Goal: Information Seeking & Learning: Learn about a topic

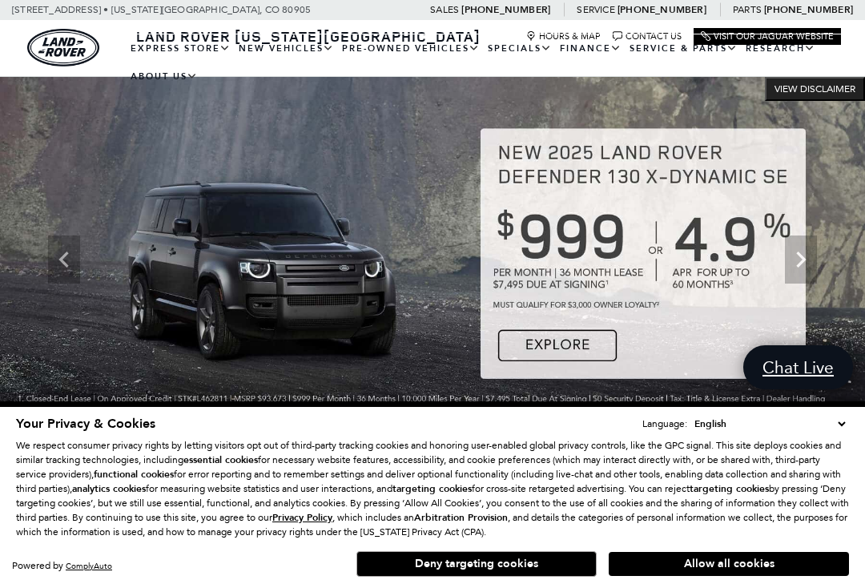
click at [525, 557] on button "Deny targeting cookies" at bounding box center [476, 564] width 240 height 26
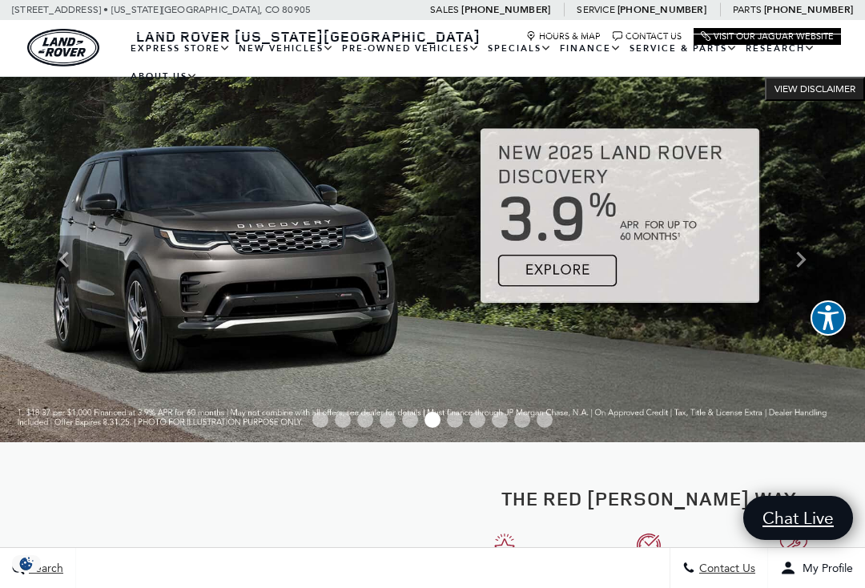
scroll to position [111, 0]
click at [0, 0] on link "Defender 110" at bounding box center [0, 0] width 0 height 0
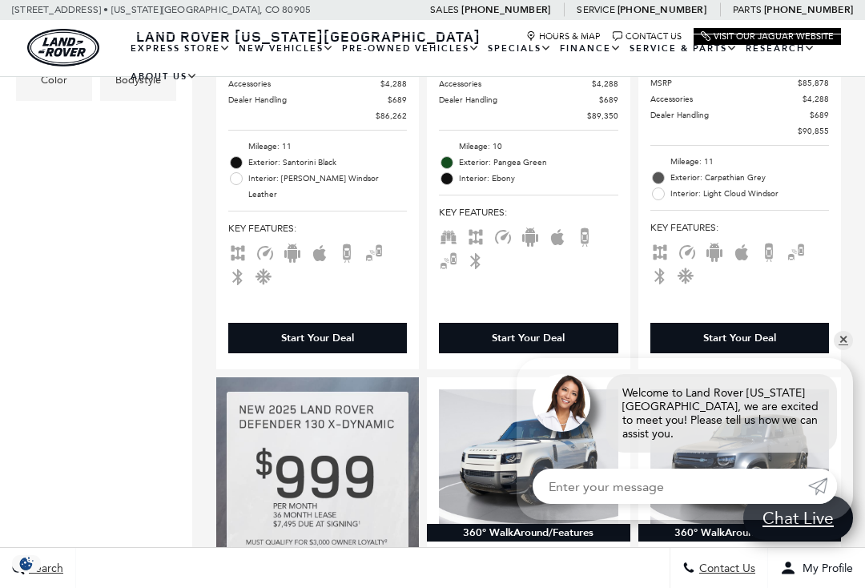
scroll to position [706, 0]
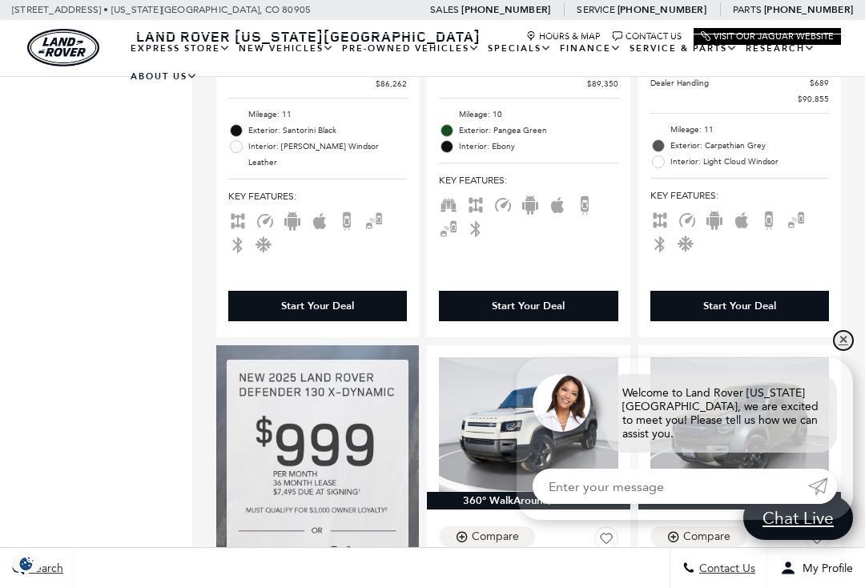
click at [852, 350] on link "✕" at bounding box center [843, 340] width 19 height 19
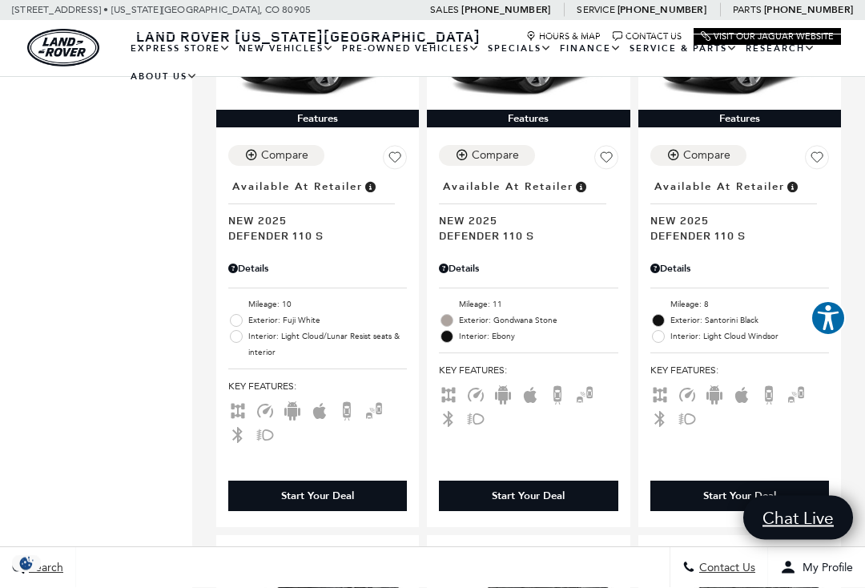
scroll to position [2257, 0]
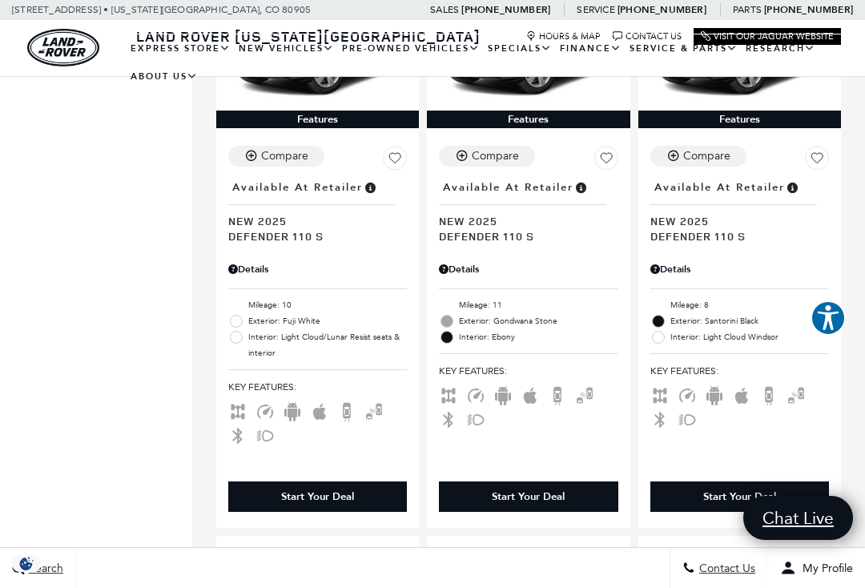
click at [260, 312] on li "Mileage: 10" at bounding box center [317, 305] width 179 height 16
click at [268, 276] on div "Details" at bounding box center [317, 269] width 179 height 14
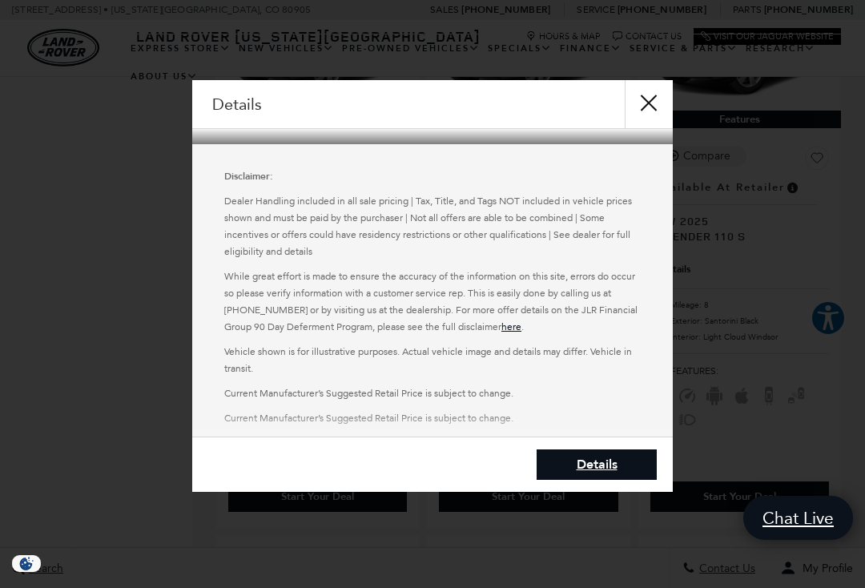
scroll to position [200, 0]
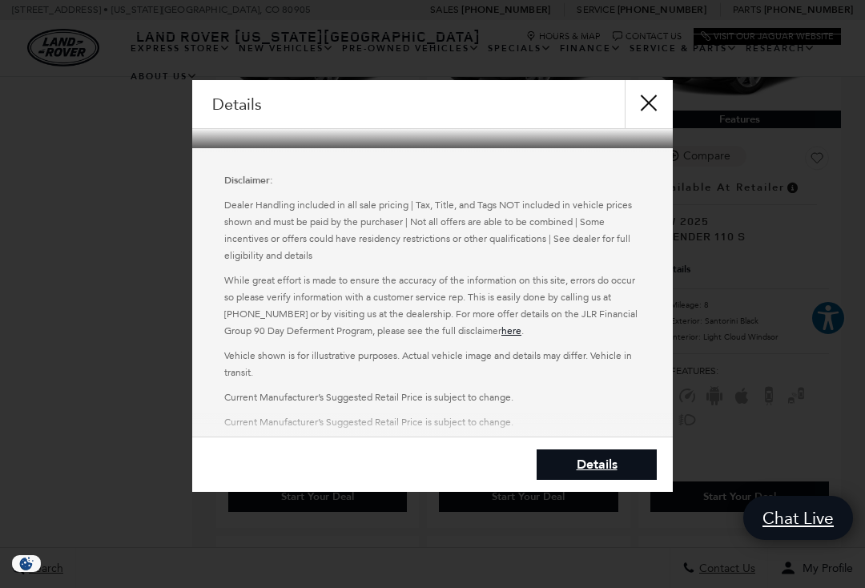
click at [659, 107] on button "close" at bounding box center [649, 104] width 48 height 48
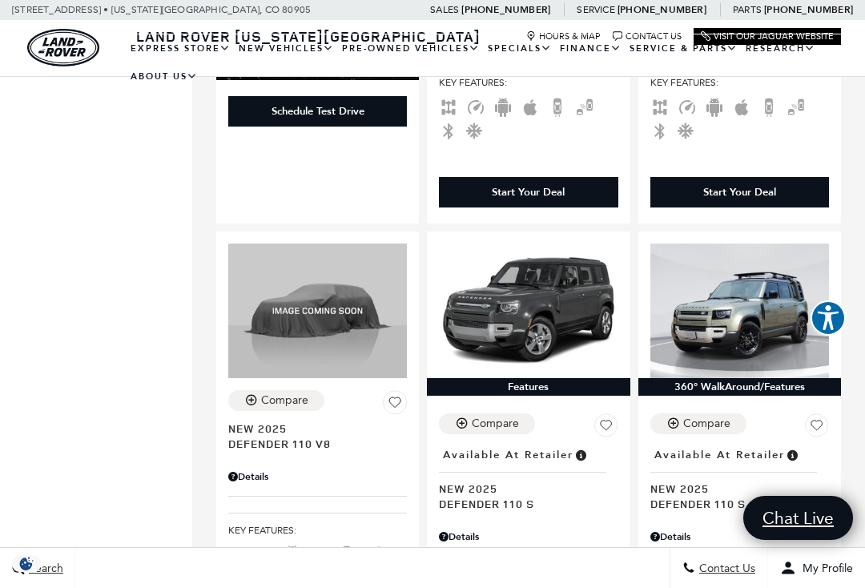
scroll to position [1401, 0]
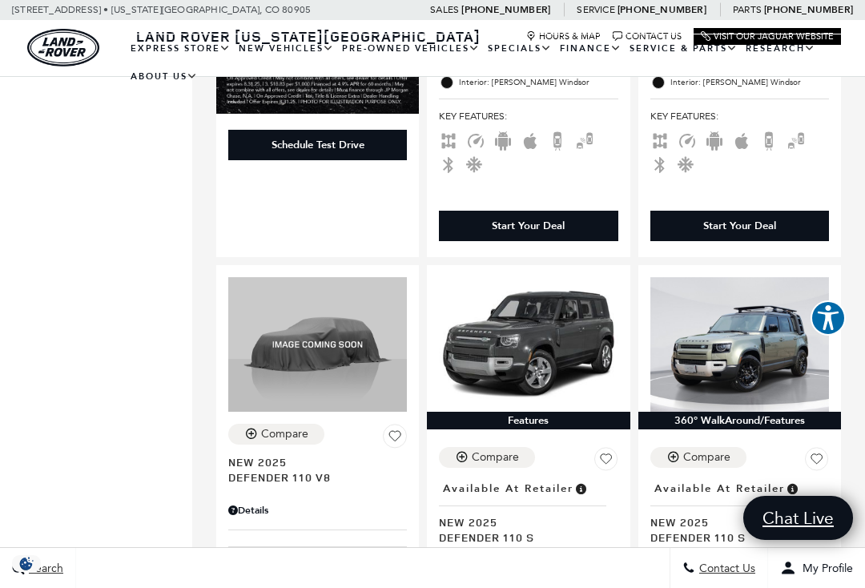
click at [0, 0] on link "View All Pre-Owned Vehicles" at bounding box center [0, 0] width 0 height 0
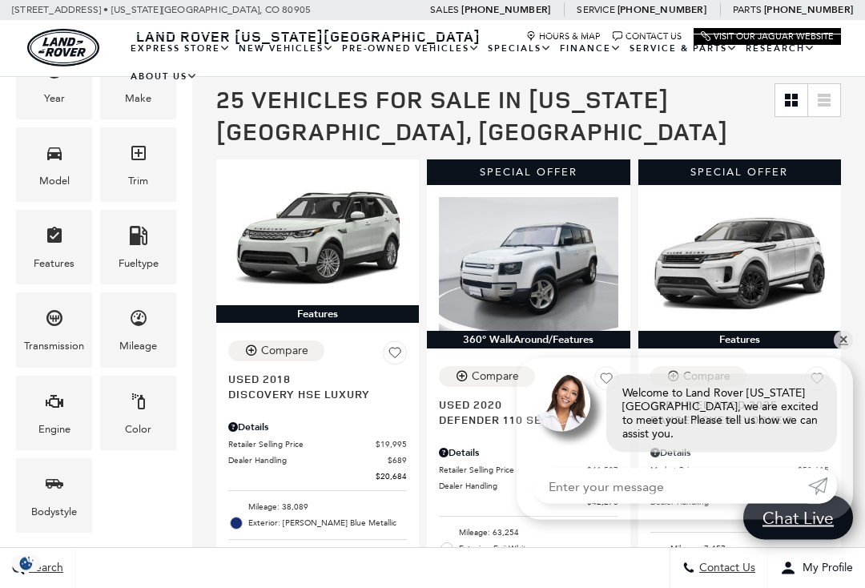
scroll to position [283, 0]
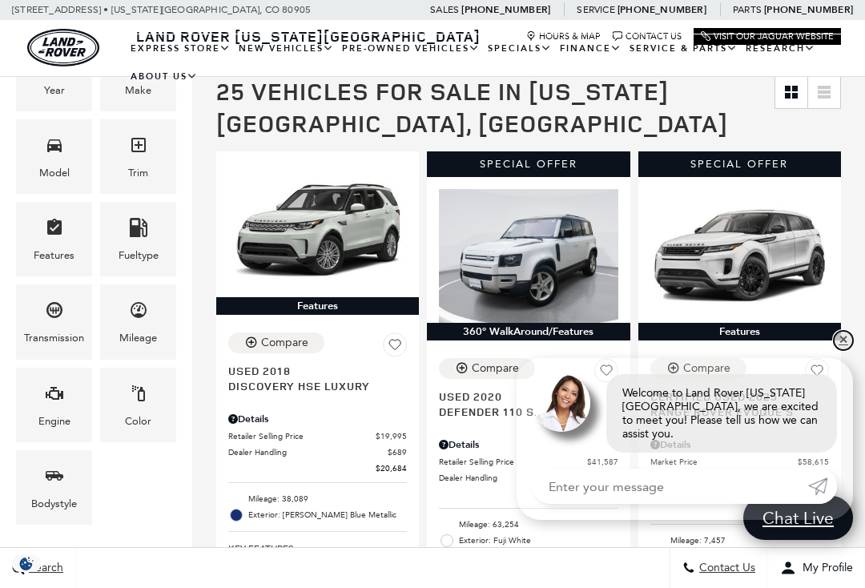
click at [851, 350] on link "✕" at bounding box center [843, 340] width 19 height 19
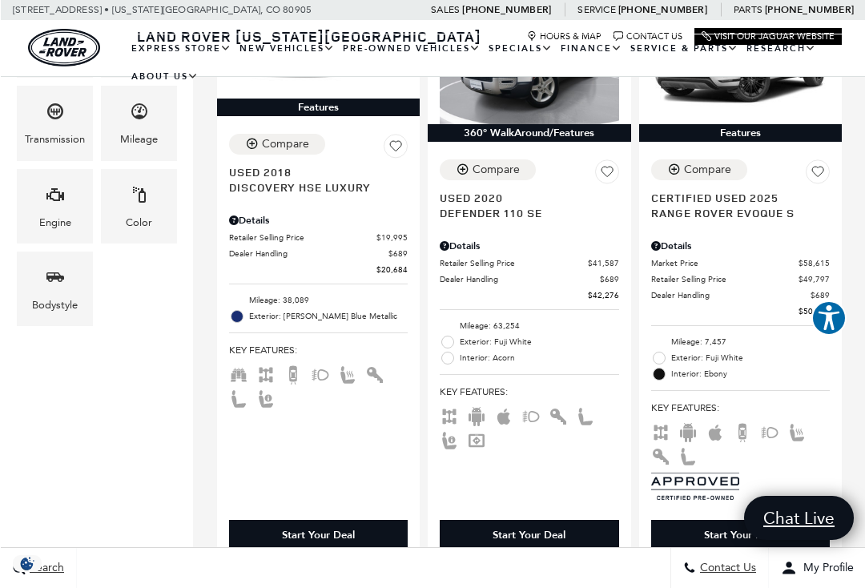
scroll to position [0, 0]
